Goal: Transaction & Acquisition: Subscribe to service/newsletter

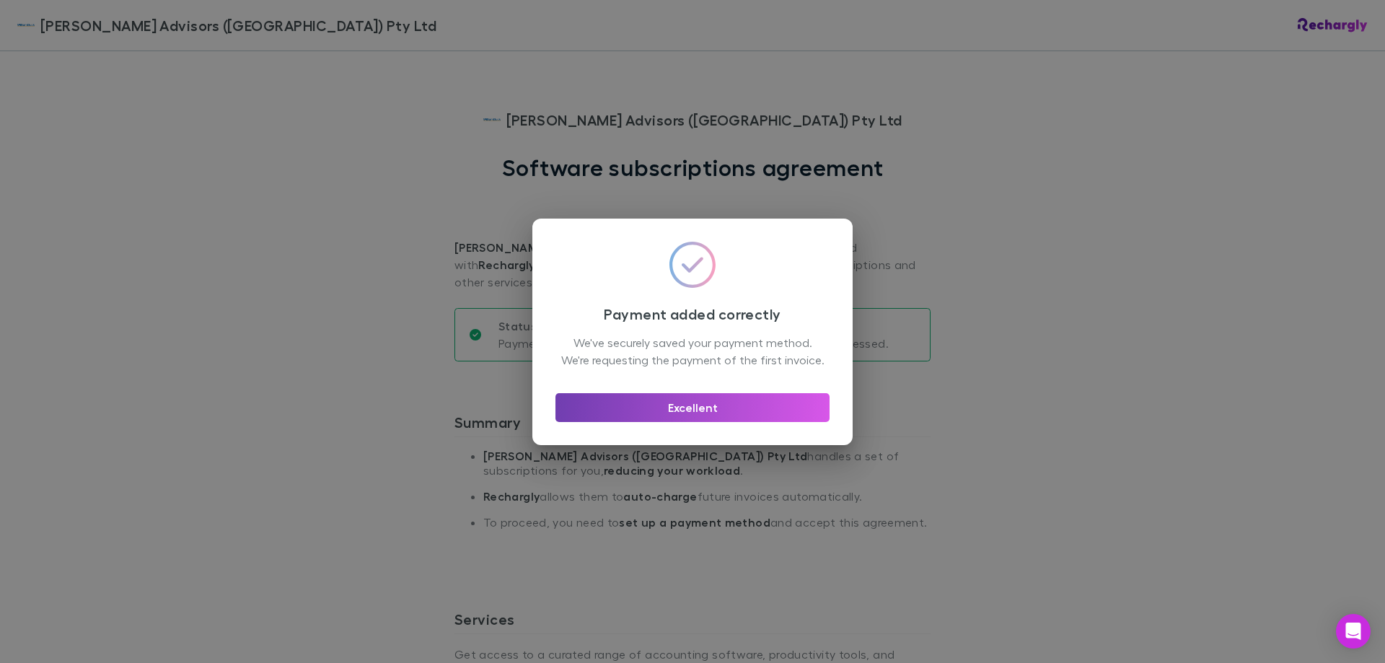
click at [659, 422] on button "Excellent" at bounding box center [692, 407] width 274 height 29
